Goal: Task Accomplishment & Management: Use online tool/utility

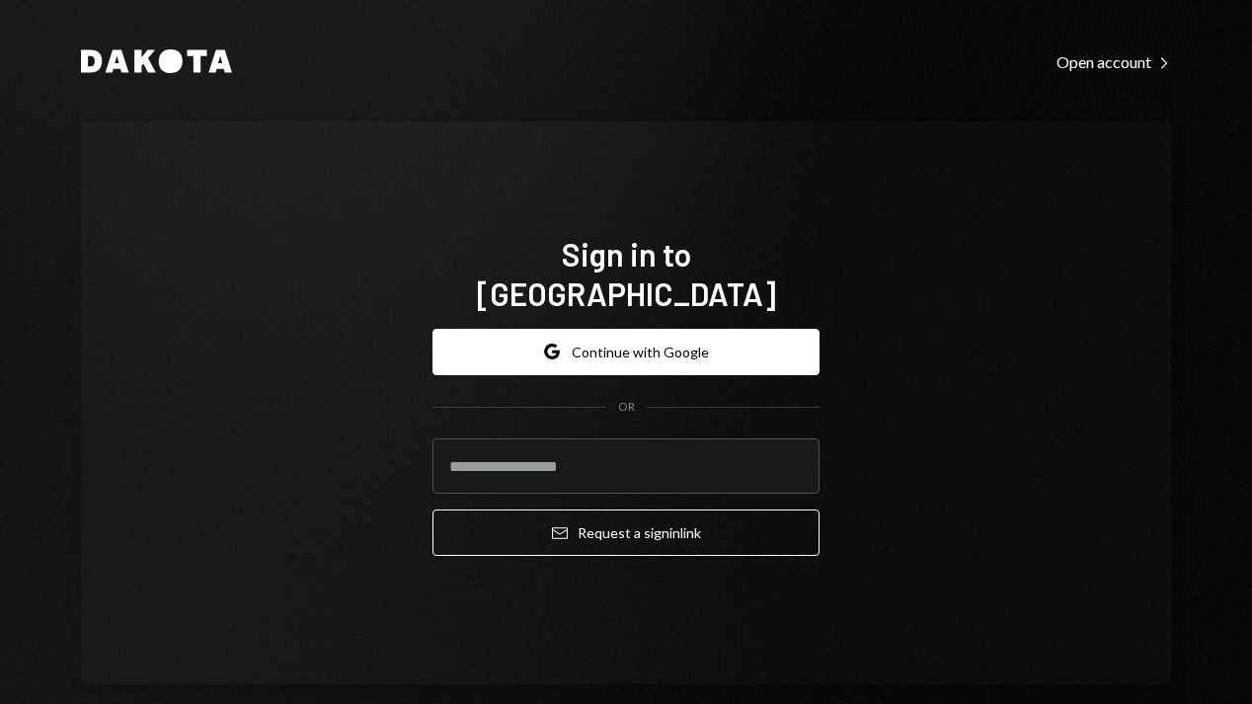
click at [0, 703] on com-1password-button at bounding box center [0, 704] width 0 height 0
type input "**********"
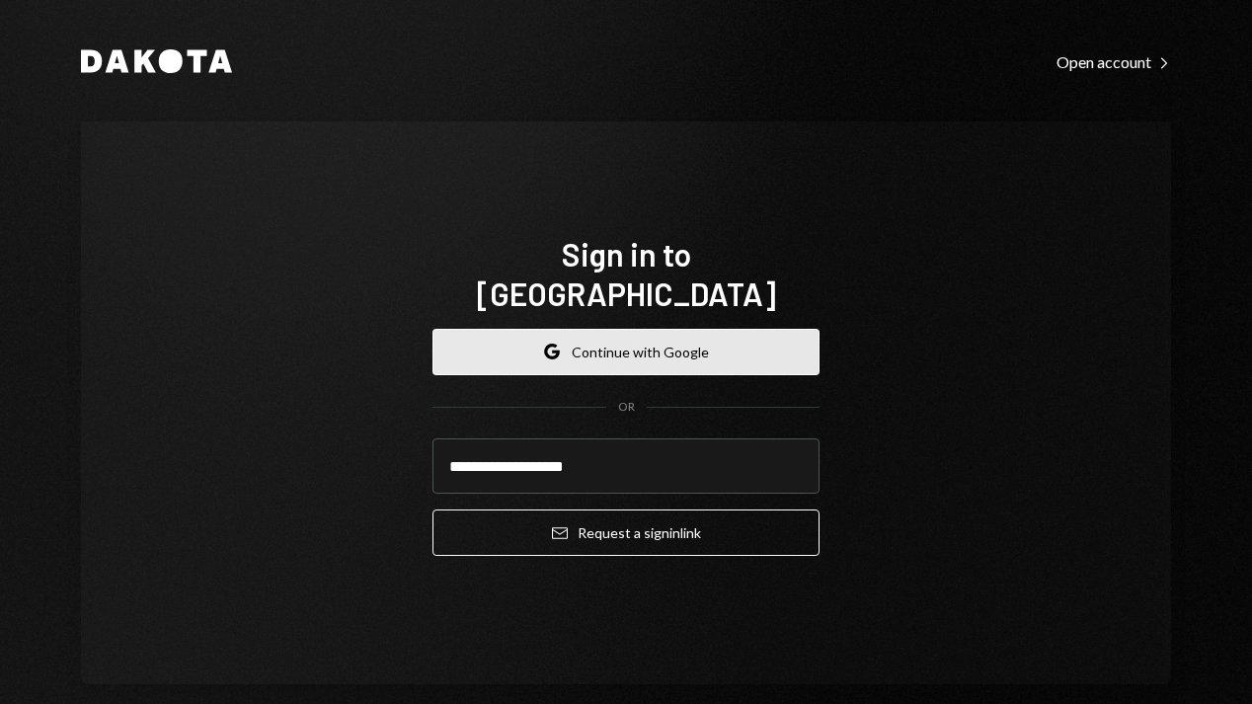
click at [614, 341] on button "Google Continue with Google" at bounding box center [626, 352] width 387 height 46
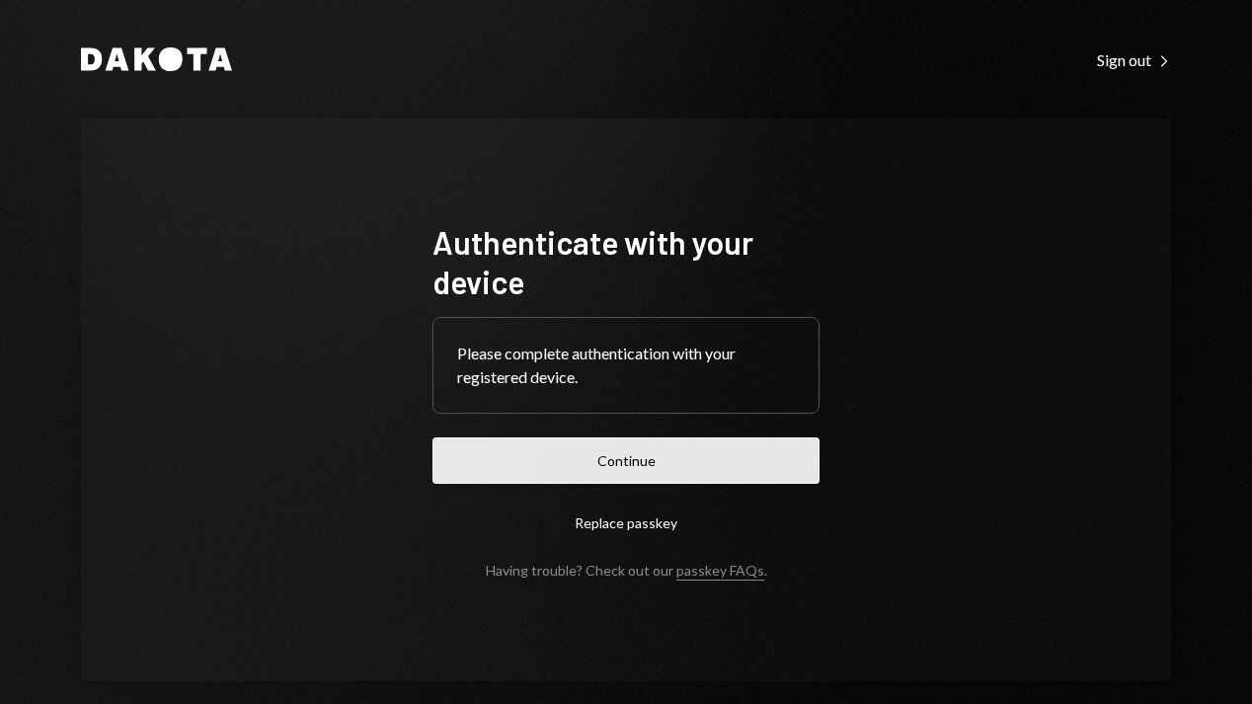
click at [607, 459] on button "Continue" at bounding box center [626, 461] width 387 height 46
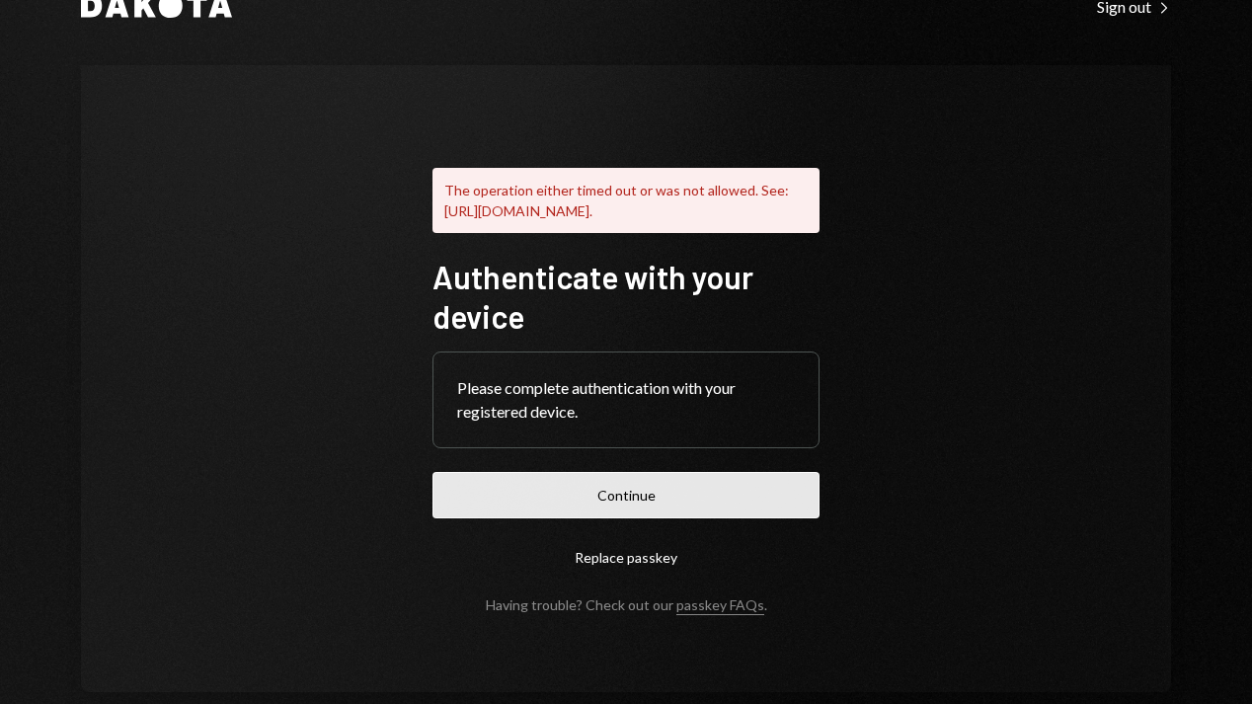
click at [641, 508] on button "Continue" at bounding box center [626, 495] width 387 height 46
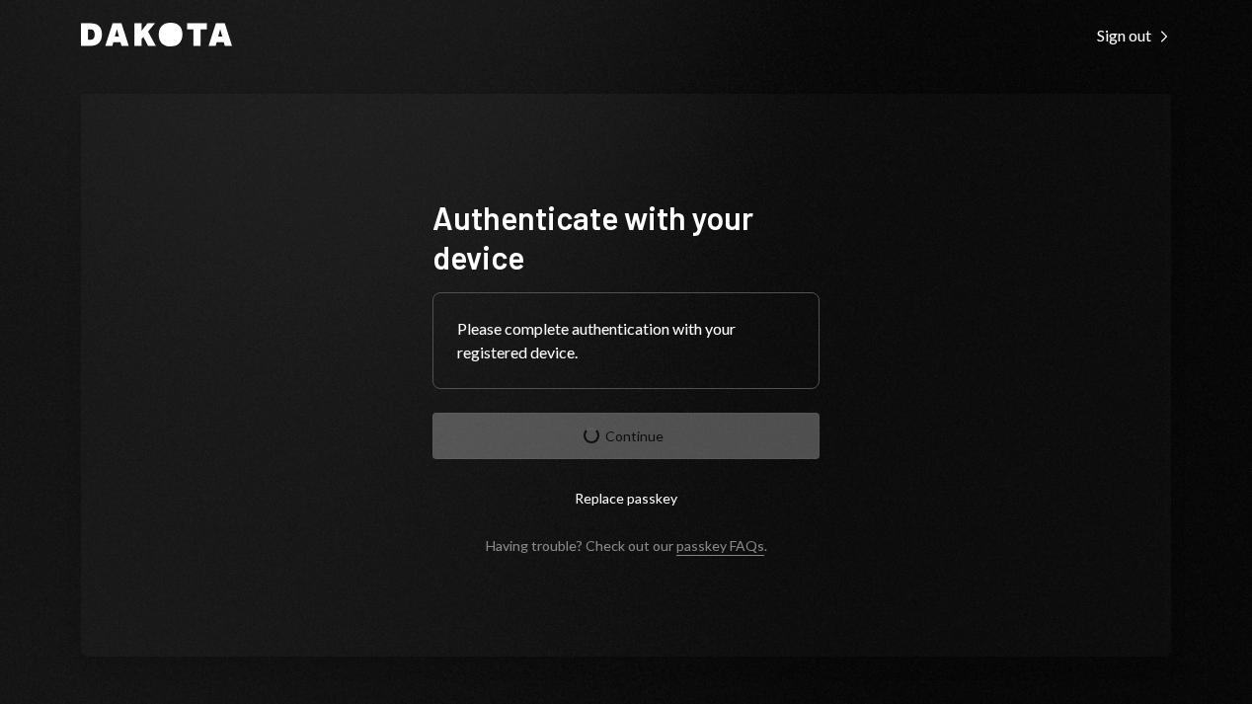
scroll to position [25, 0]
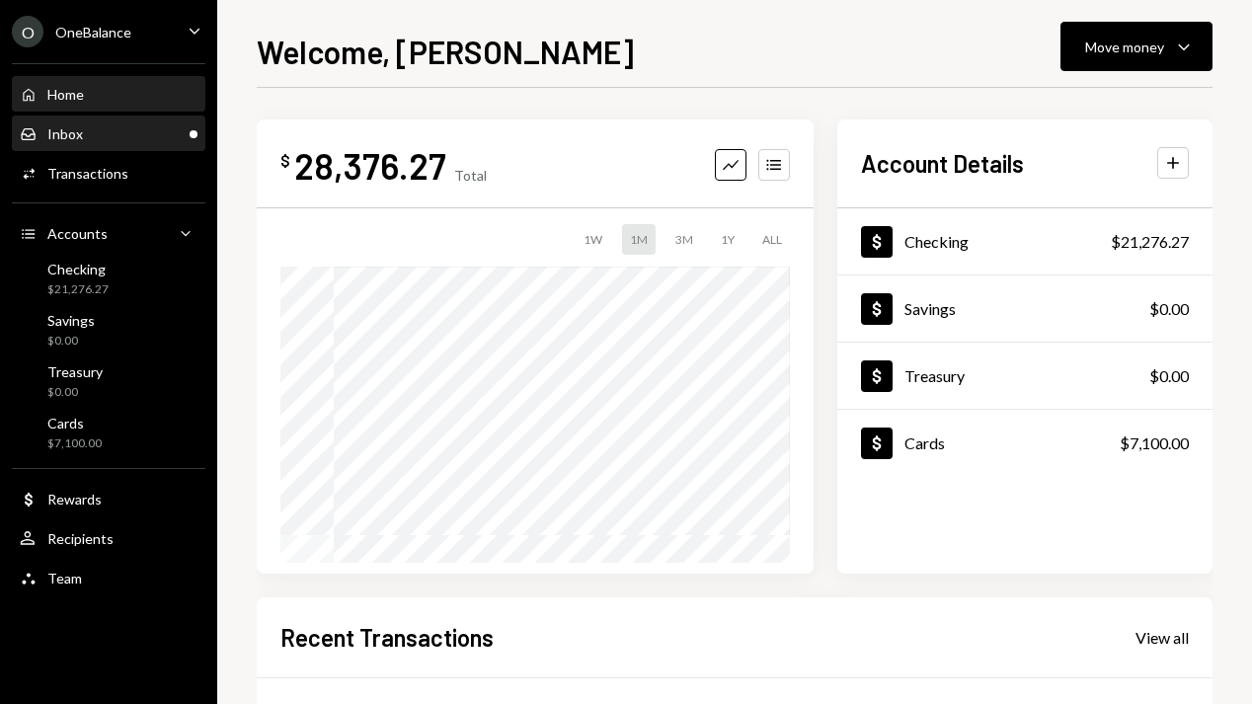
click at [86, 126] on div "Inbox Inbox" at bounding box center [109, 134] width 178 height 18
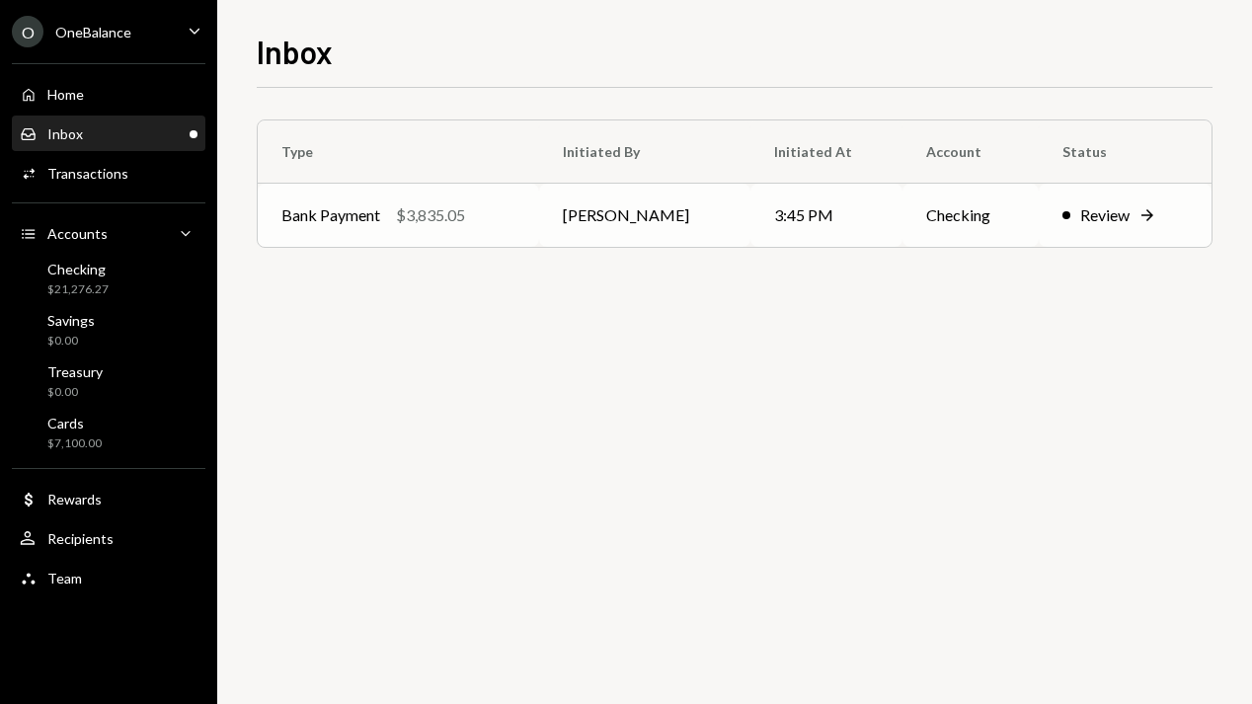
click at [516, 212] on div "Bank Payment $3,835.05" at bounding box center [398, 215] width 234 height 24
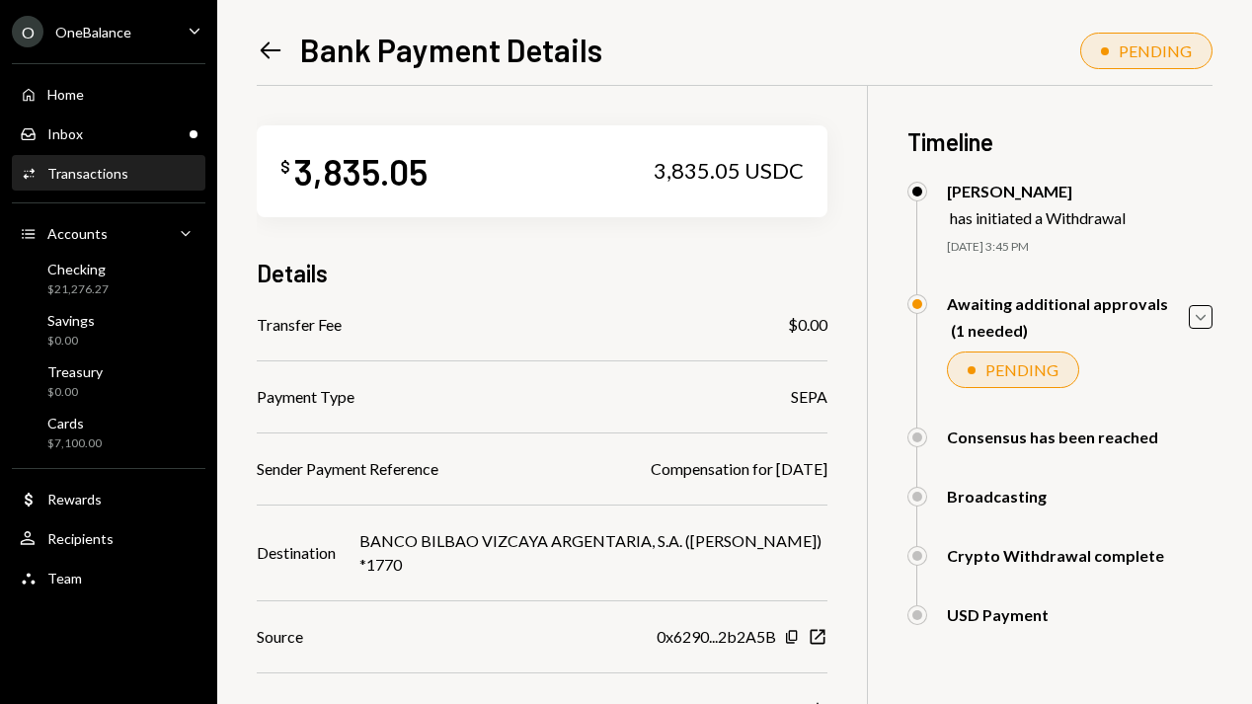
scroll to position [189, 0]
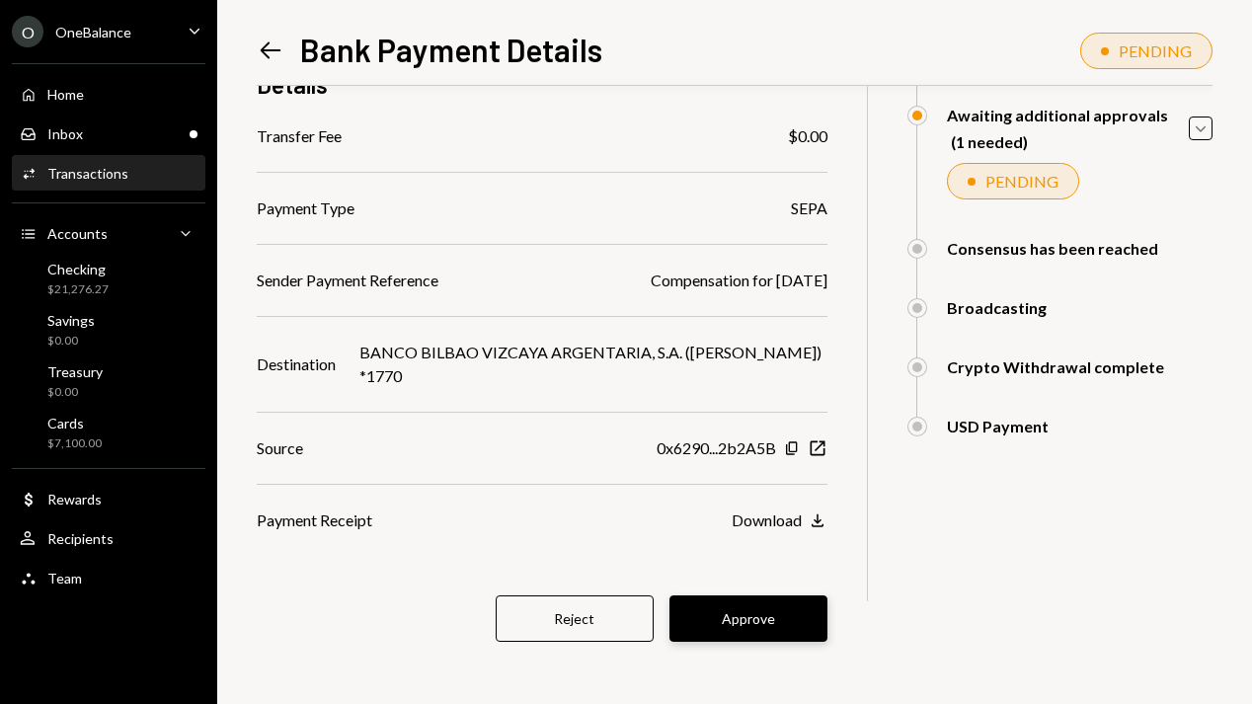
click at [725, 619] on button "Approve" at bounding box center [749, 619] width 158 height 46
